Goal: Task Accomplishment & Management: Use online tool/utility

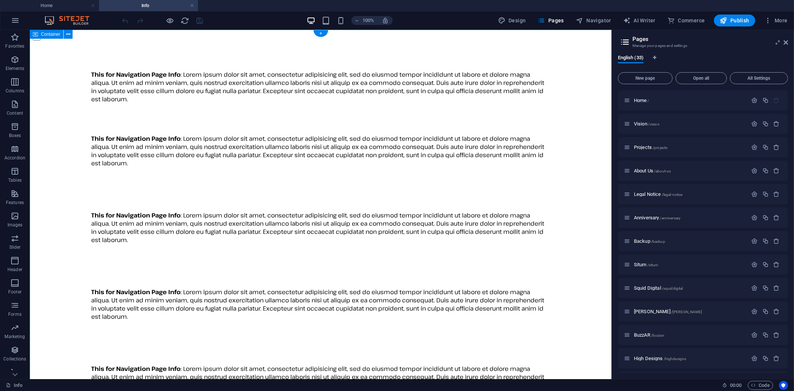
scroll to position [460, 0]
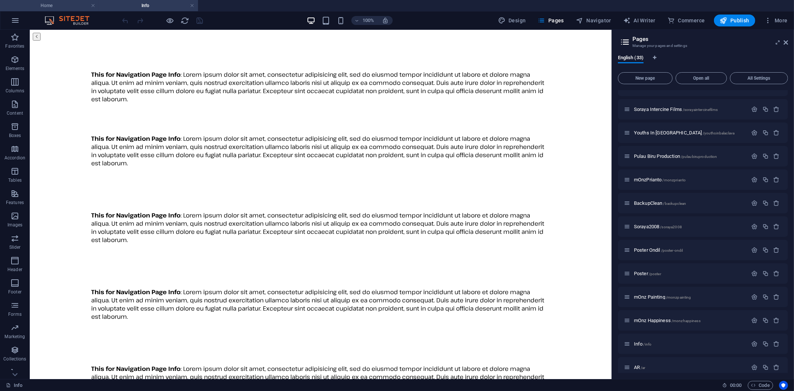
click at [60, 4] on h4 "Home" at bounding box center [49, 5] width 99 height 8
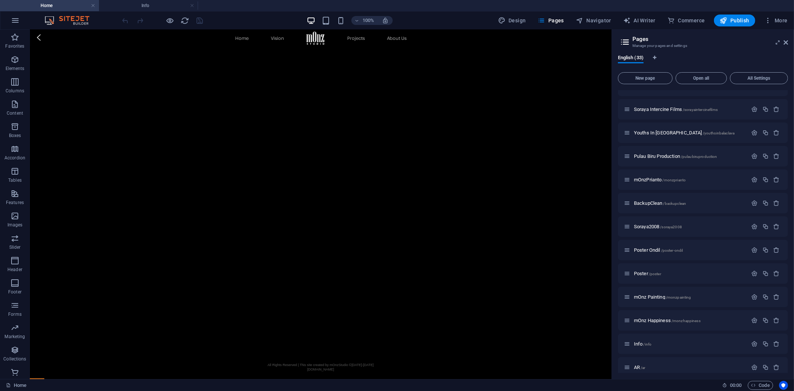
scroll to position [1762, 0]
click at [595, 20] on span "Navigator" at bounding box center [593, 20] width 35 height 7
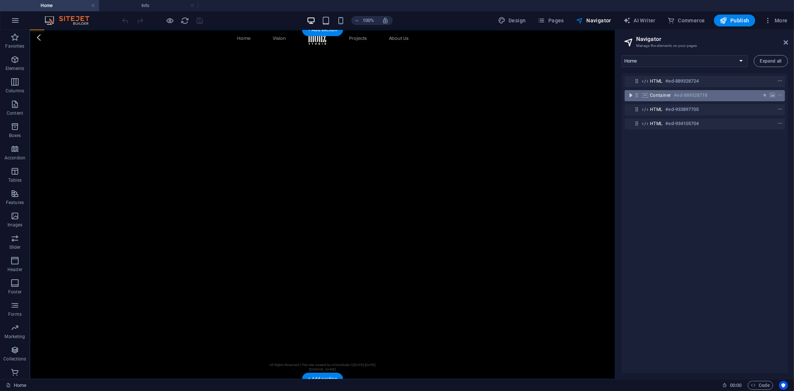
click at [632, 95] on icon "toggle-expand" at bounding box center [630, 95] width 7 height 7
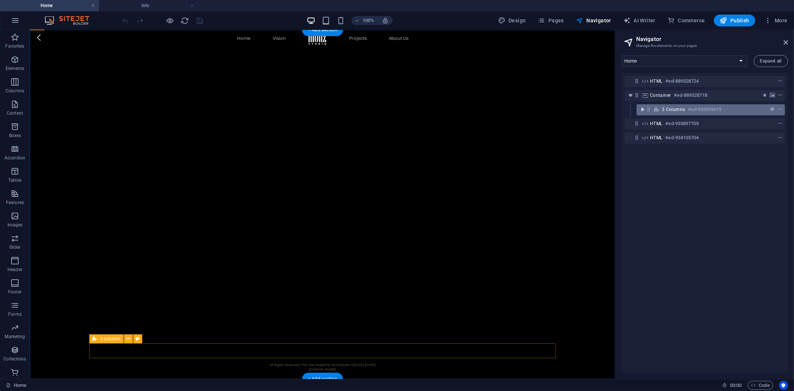
click at [643, 106] on icon "toggle-expand" at bounding box center [642, 109] width 7 height 7
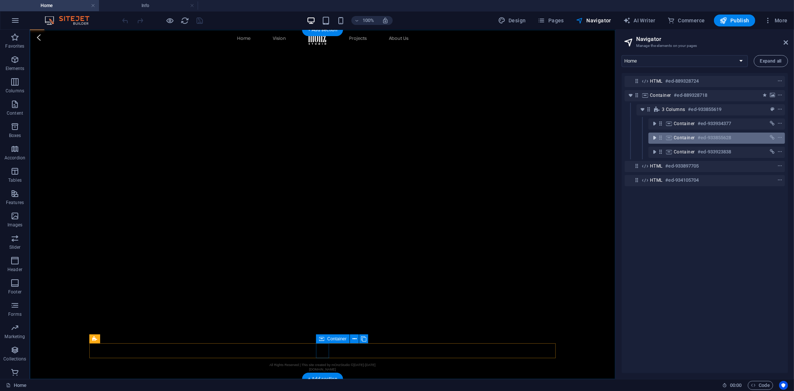
click at [656, 137] on icon "toggle-expand" at bounding box center [654, 137] width 7 height 7
click at [708, 139] on h6 "#ed-933855628" at bounding box center [715, 137] width 34 height 9
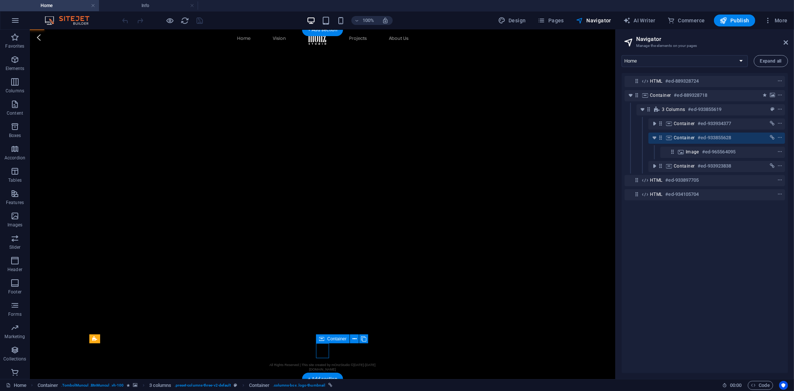
click at [753, 138] on div at bounding box center [766, 137] width 35 height 9
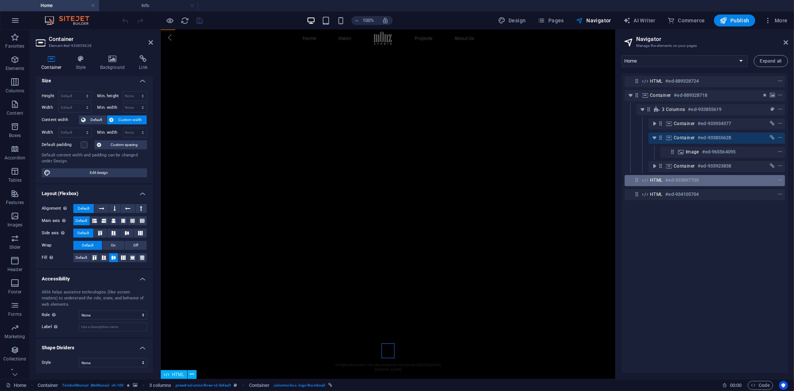
click at [707, 183] on div "HTML #ed-933897705" at bounding box center [699, 180] width 98 height 9
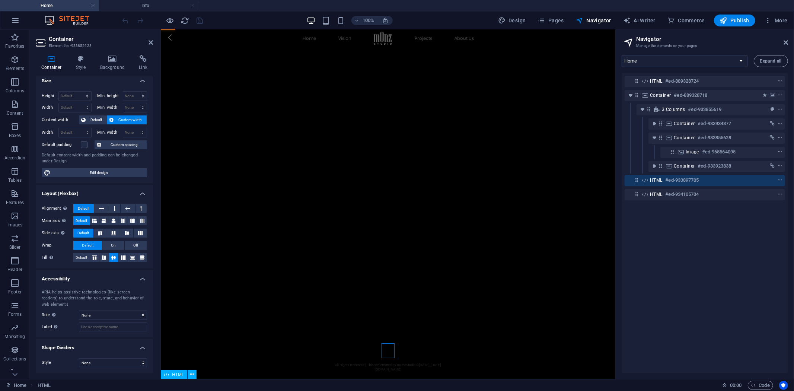
click at [707, 183] on div "HTML #ed-933897705" at bounding box center [699, 180] width 98 height 9
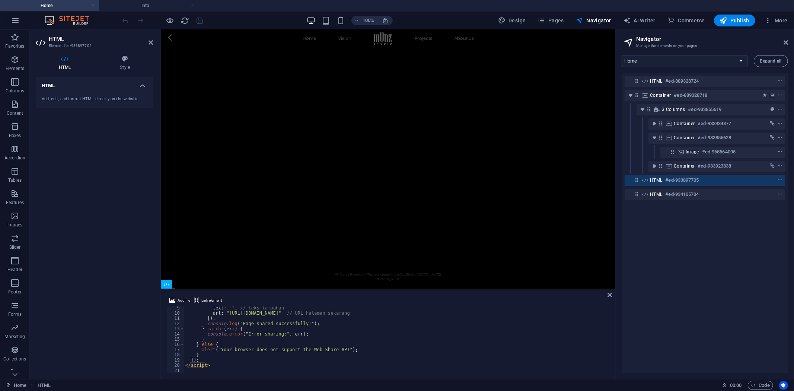
scroll to position [0, 0]
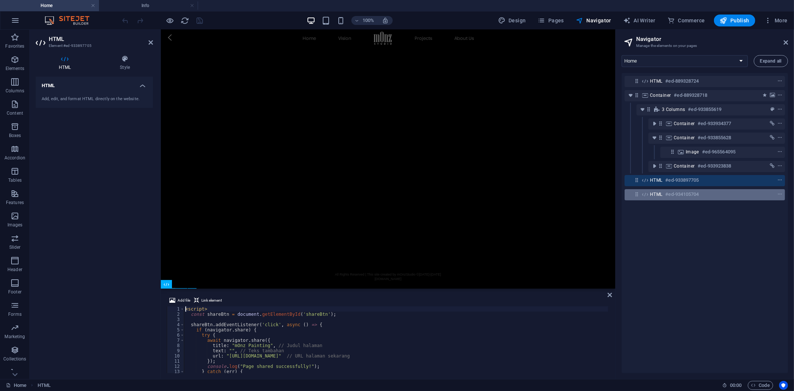
click at [704, 195] on div "HTML #ed-934105704" at bounding box center [699, 194] width 98 height 9
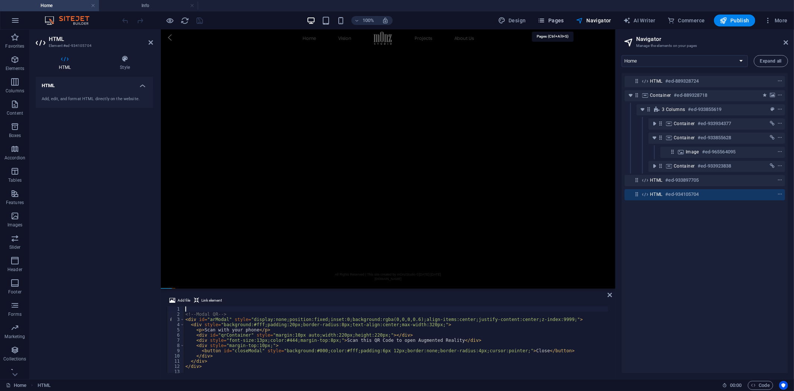
click at [556, 19] on span "Pages" at bounding box center [551, 20] width 26 height 7
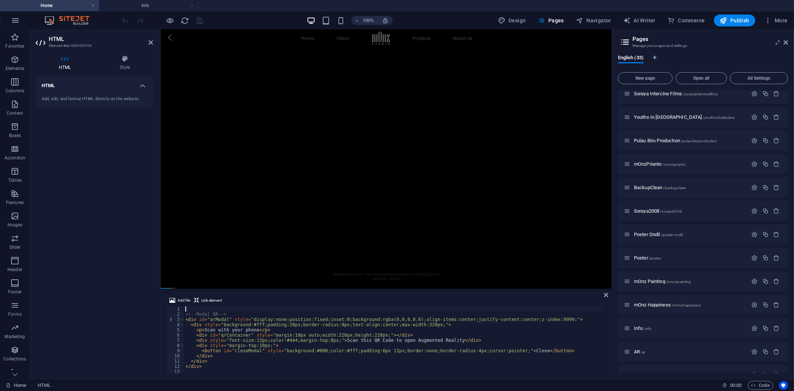
scroll to position [490, 0]
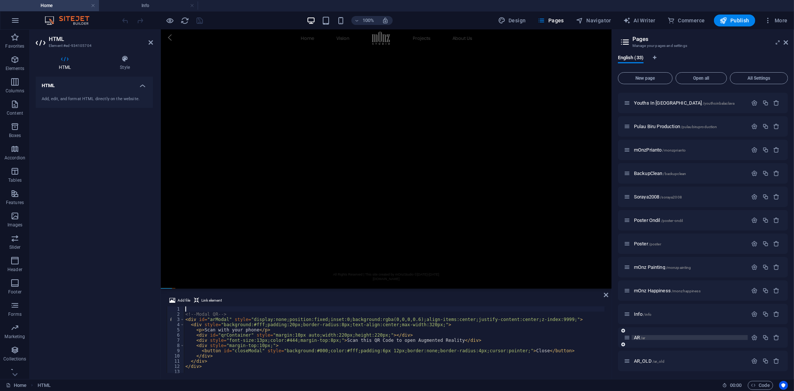
click at [641, 337] on span "AR /ar" at bounding box center [640, 338] width 12 height 6
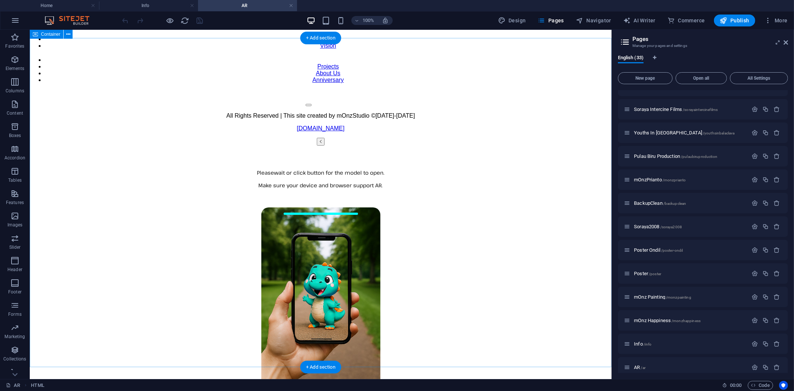
scroll to position [0, 0]
click at [603, 19] on span "Navigator" at bounding box center [593, 20] width 35 height 7
select select "17342490-en"
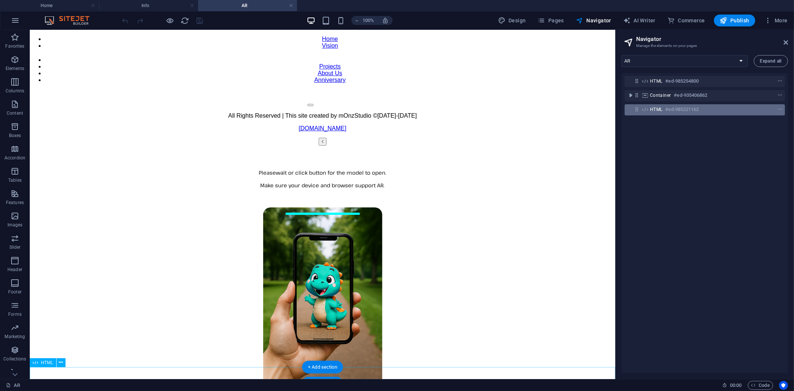
click at [688, 107] on h6 "#ed-985221162" at bounding box center [683, 109] width 34 height 9
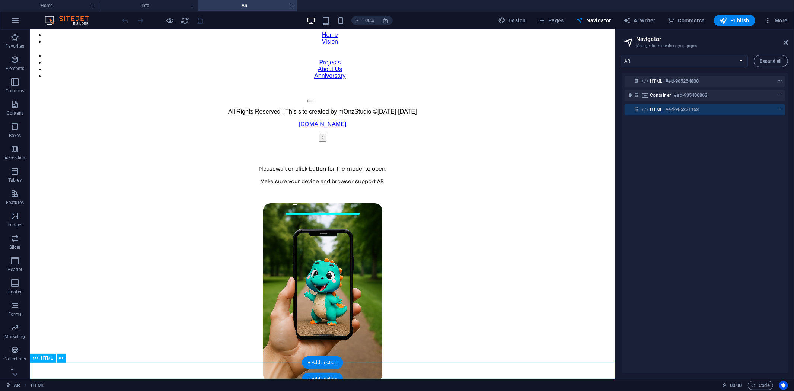
click at [688, 107] on h6 "#ed-985221162" at bounding box center [683, 109] width 34 height 9
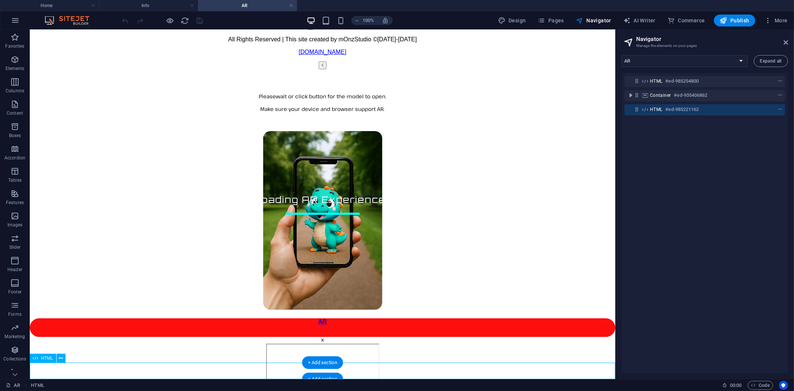
scroll to position [92, 0]
